Goal: Information Seeking & Learning: Learn about a topic

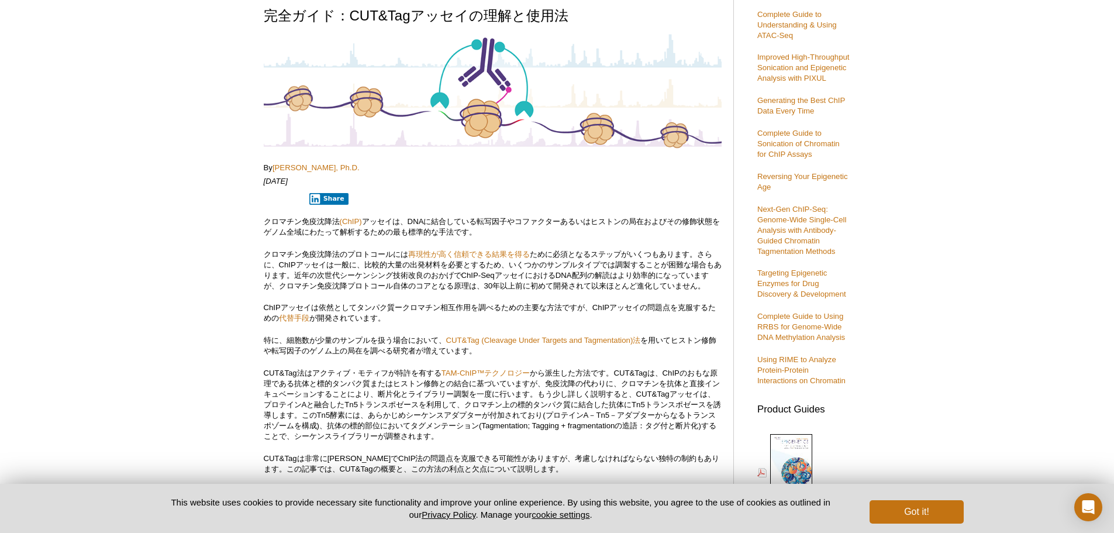
scroll to position [117, 0]
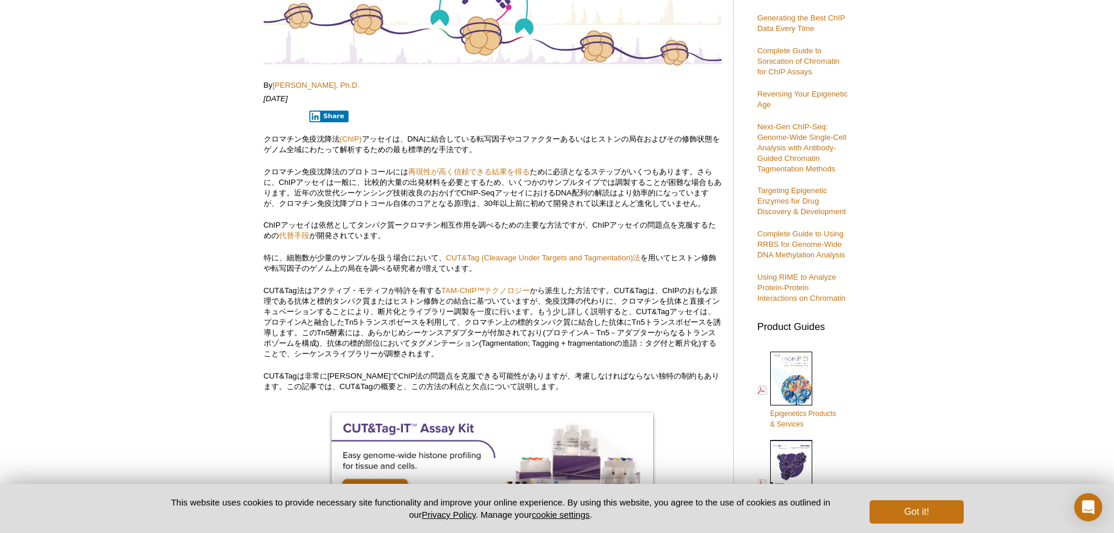
scroll to position [234, 0]
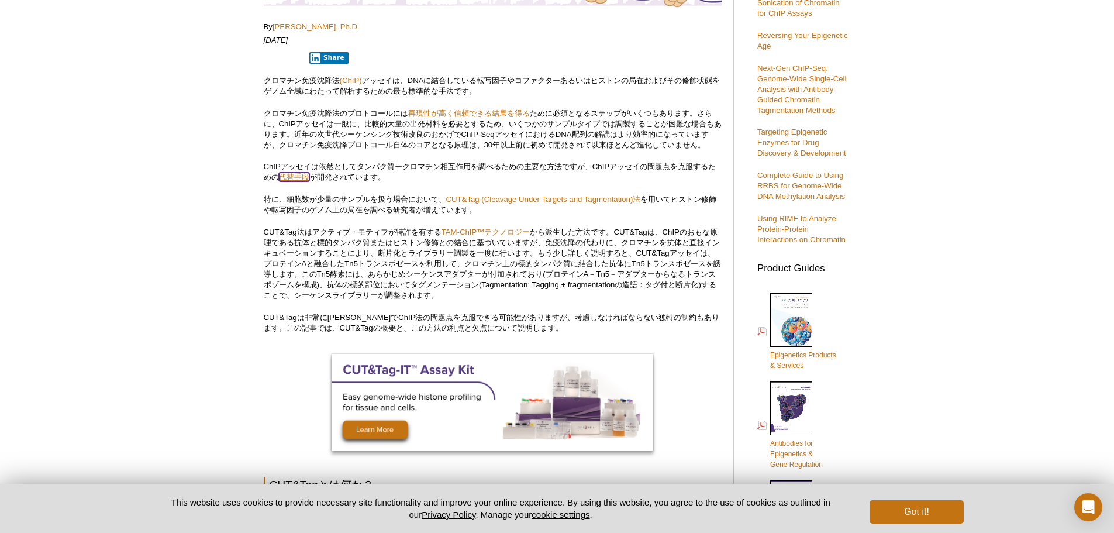
click at [309, 178] on link "代替手段" at bounding box center [294, 177] width 30 height 9
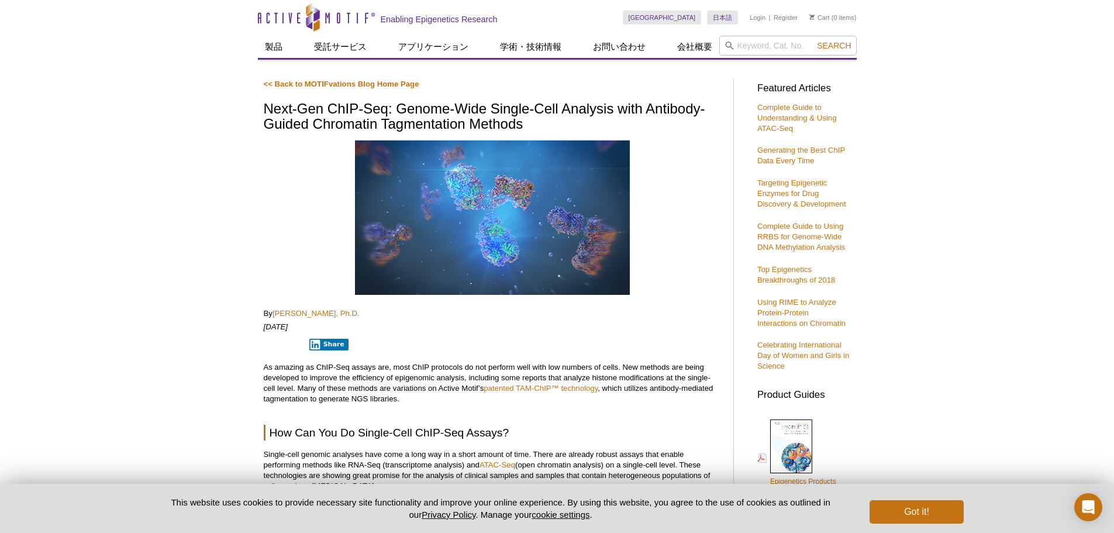
drag, startPoint x: 963, startPoint y: 35, endPoint x: 966, endPoint y: 26, distance: 9.2
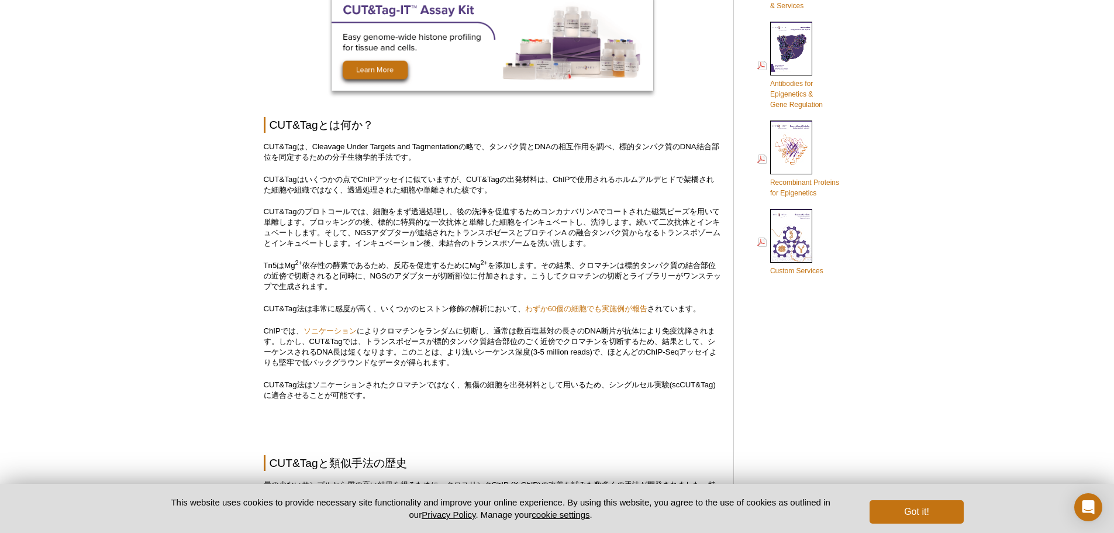
scroll to position [643, 0]
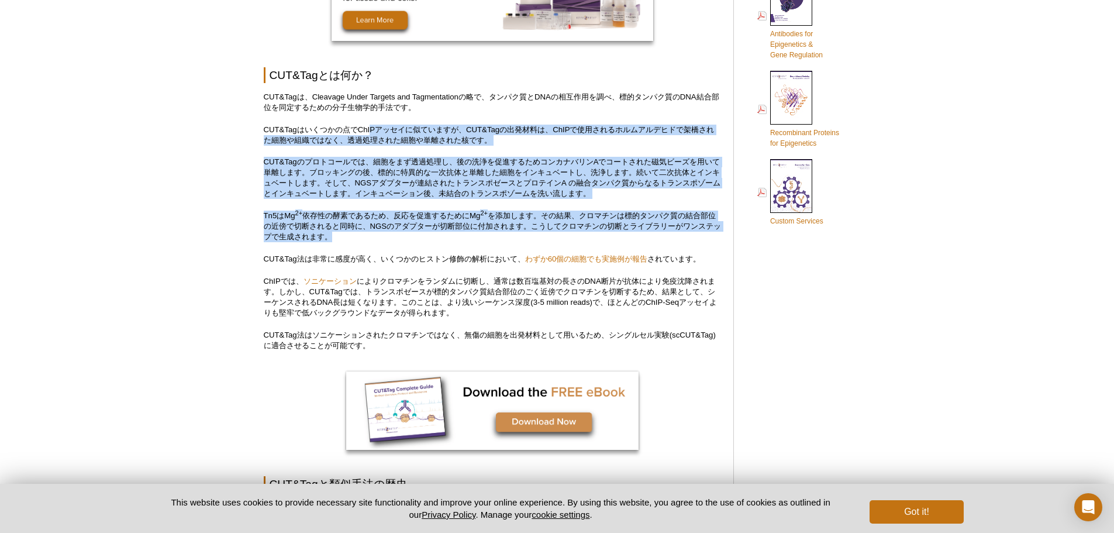
drag, startPoint x: 383, startPoint y: 131, endPoint x: 653, endPoint y: 235, distance: 289.4
